Goal: Book appointment/travel/reservation

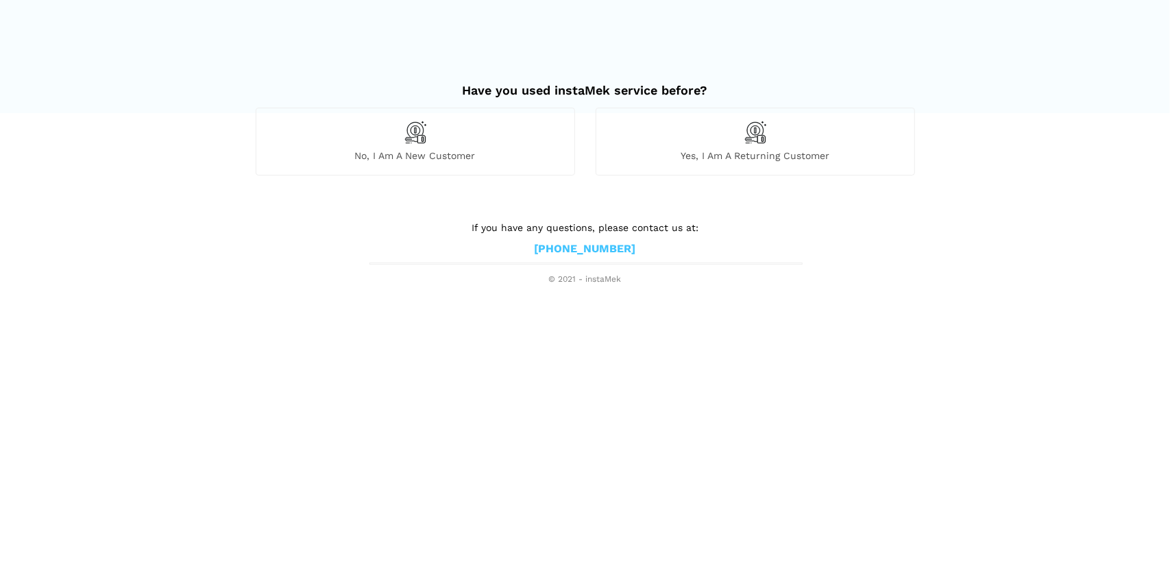
click at [428, 127] on div "No, I am a new customer" at bounding box center [415, 141] width 319 height 67
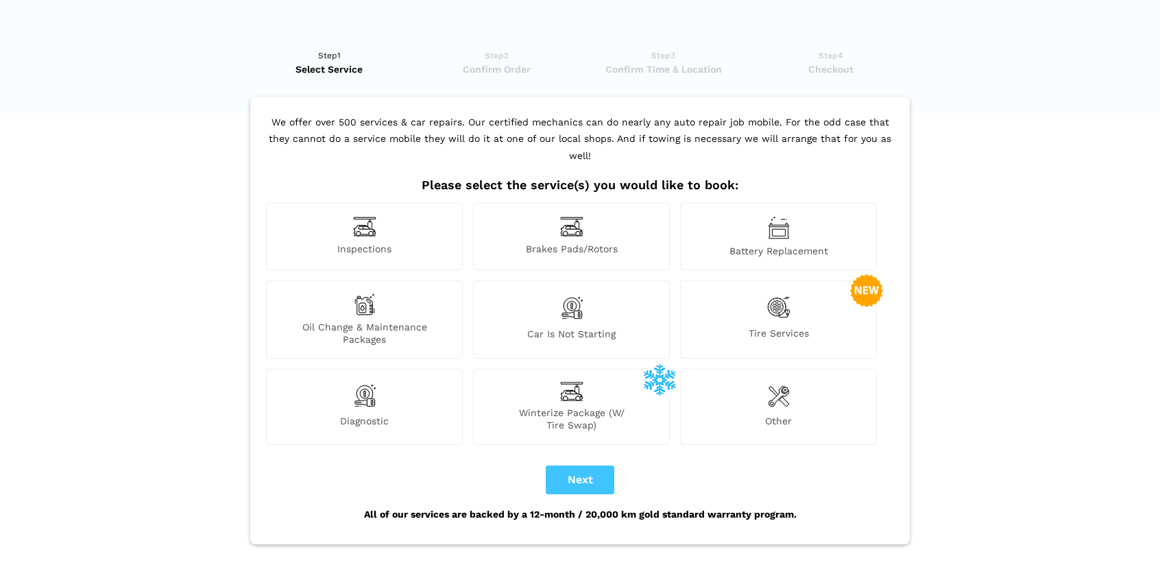
click at [370, 223] on div "Inspections" at bounding box center [364, 236] width 197 height 67
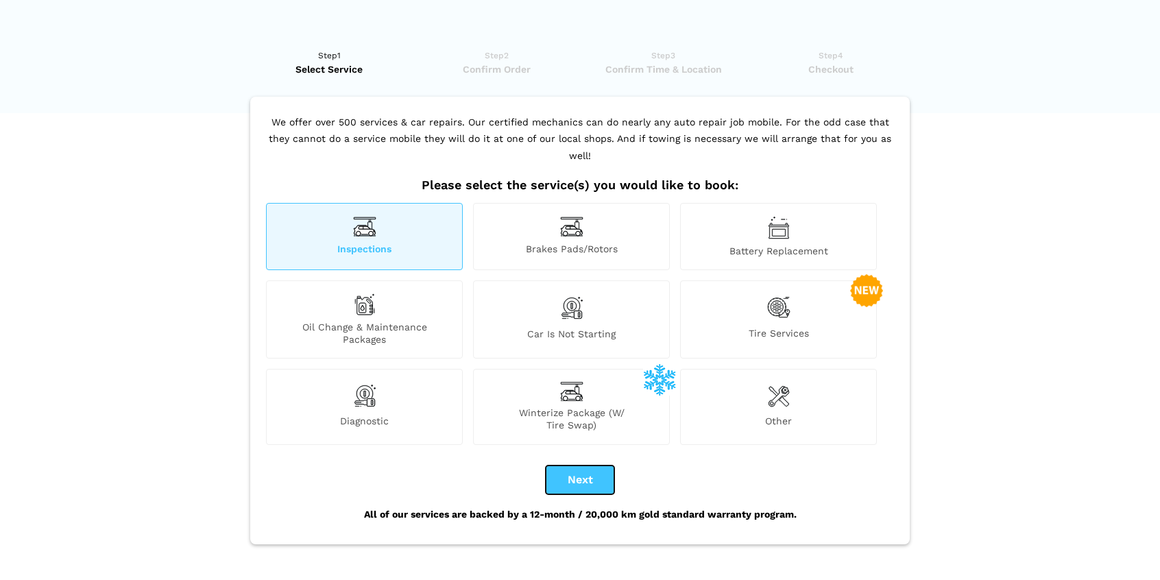
click at [567, 467] on button "Next" at bounding box center [580, 479] width 69 height 29
checkbox input "true"
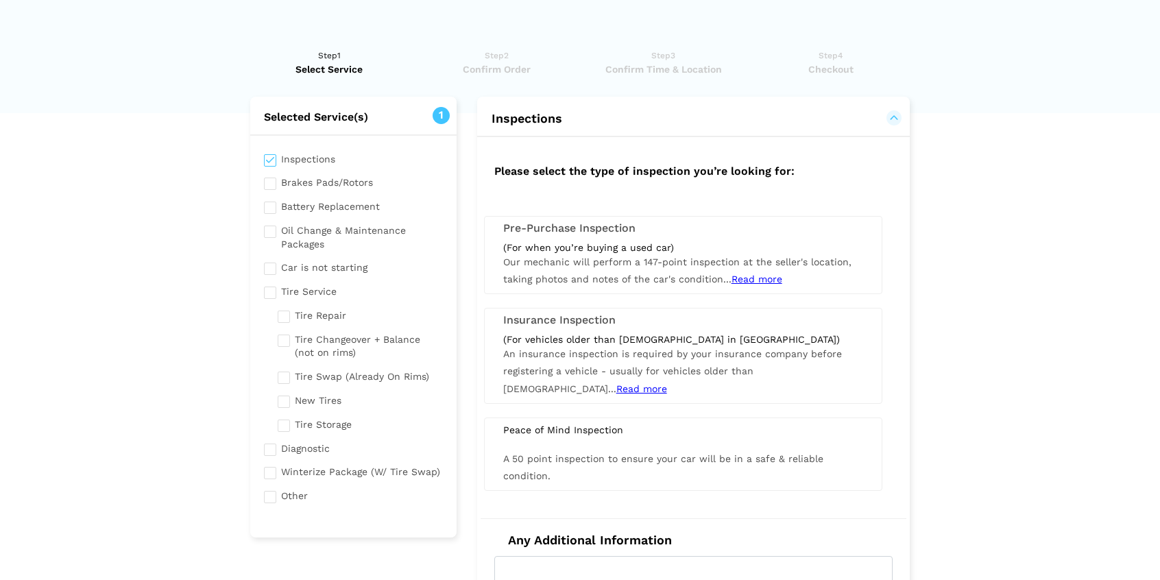
scroll to position [343, 0]
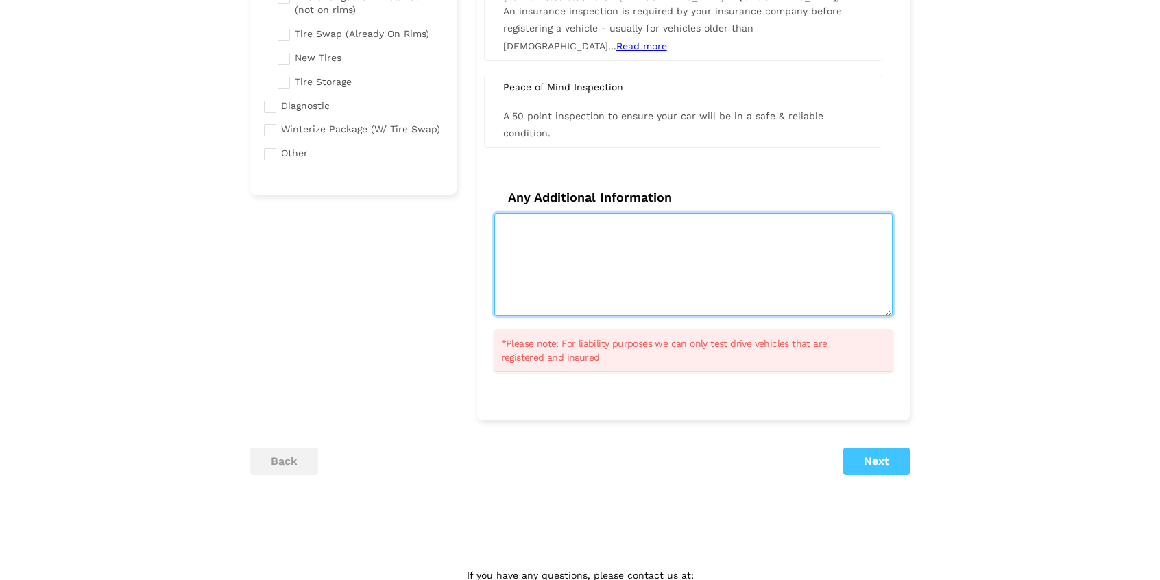
click at [706, 252] on textarea at bounding box center [693, 264] width 398 height 103
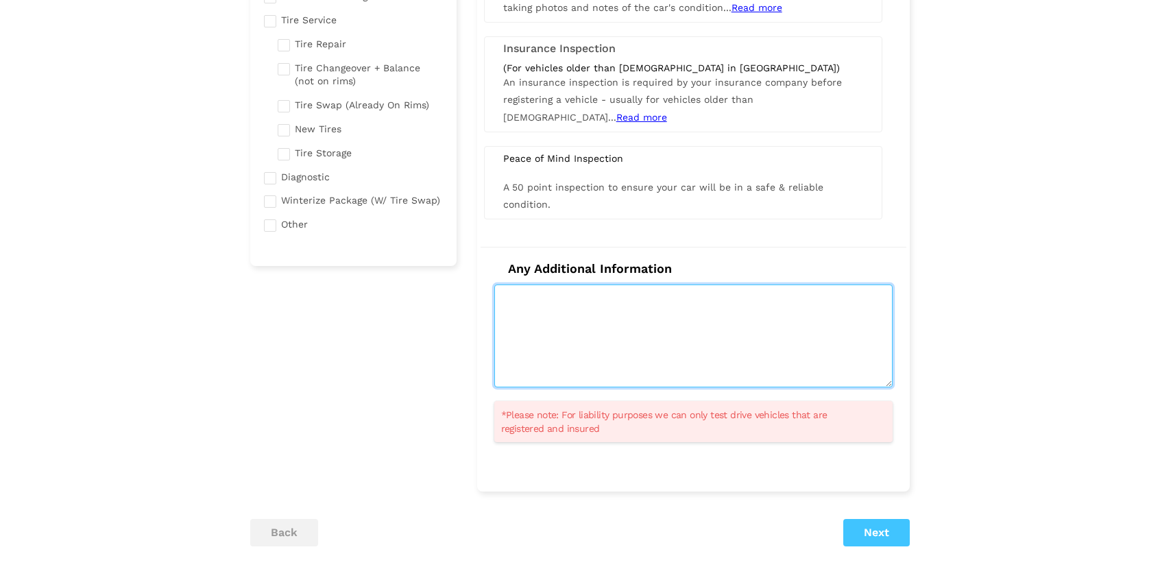
scroll to position [274, 0]
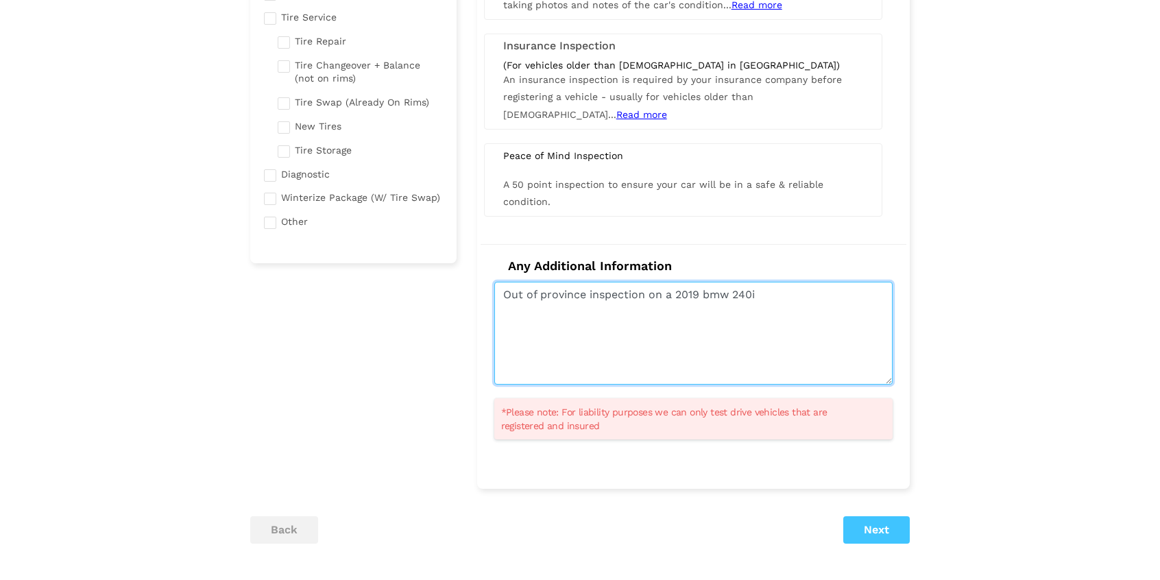
type textarea "Out of province inspection on a 2019 bmw 240i"
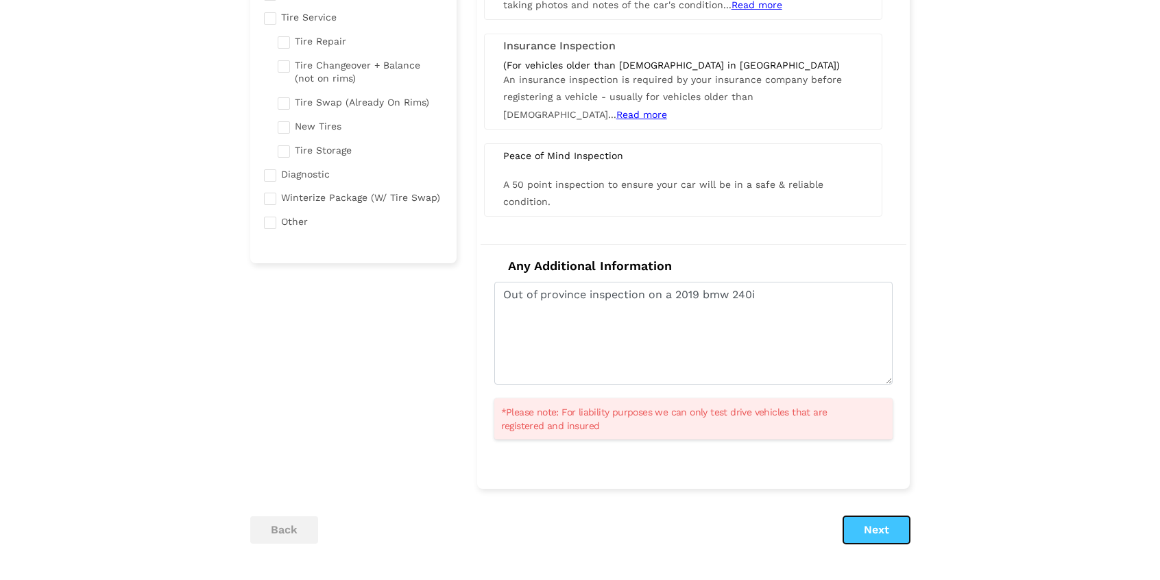
click at [904, 519] on button "Next" at bounding box center [876, 529] width 66 height 27
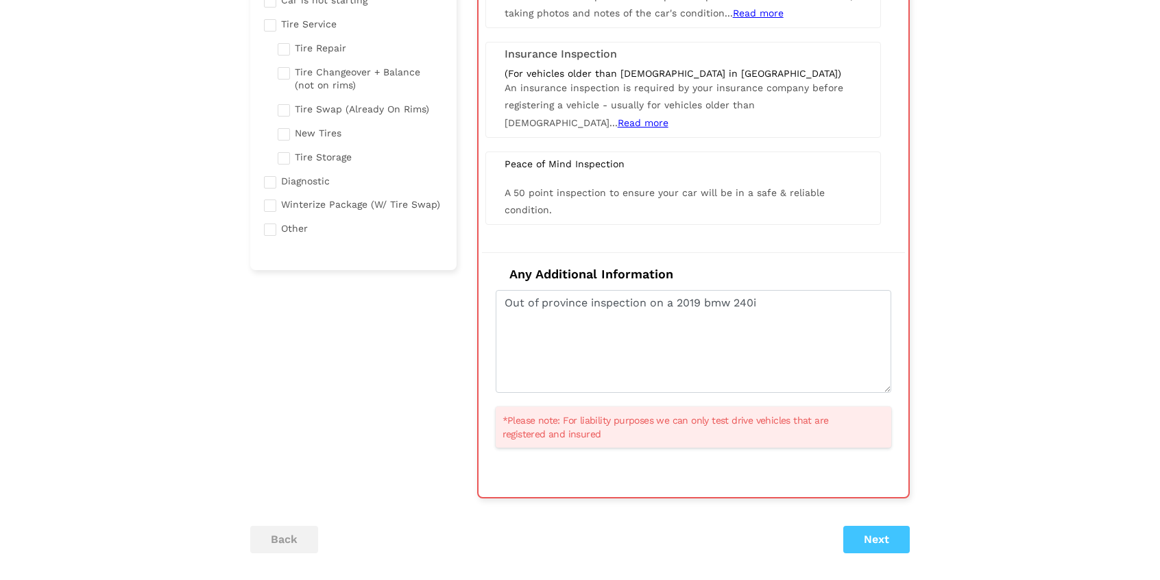
scroll to position [274, 0]
